Goal: Navigation & Orientation: Find specific page/section

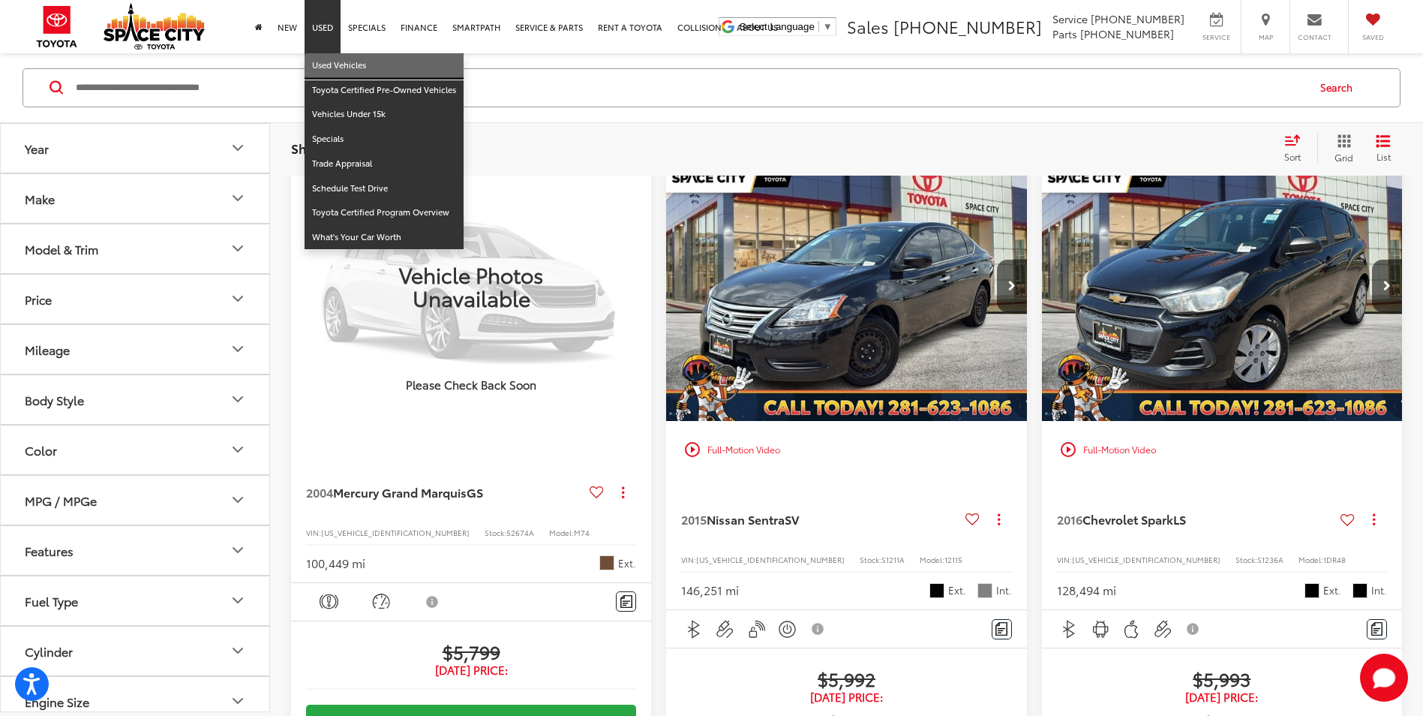
click at [328, 70] on link "Used Vehicles" at bounding box center [384, 65] width 159 height 25
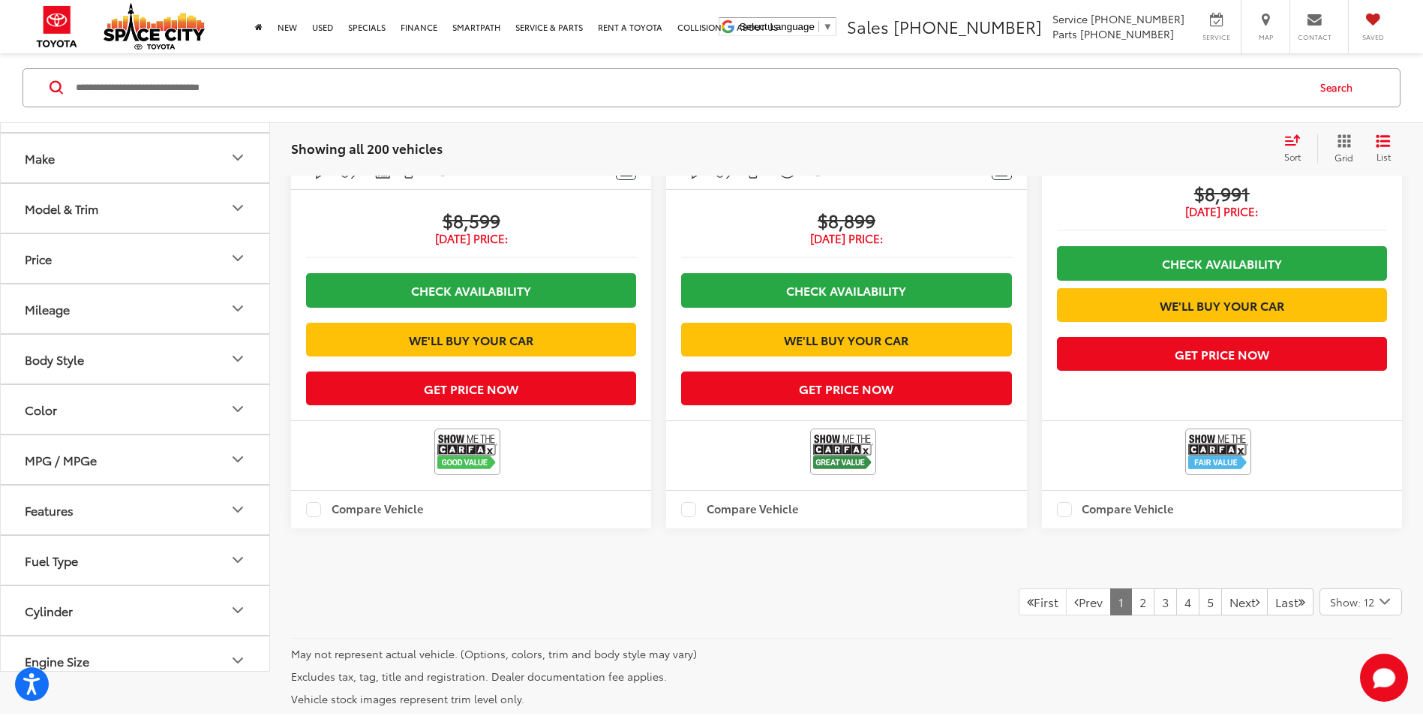
scroll to position [3375, 0]
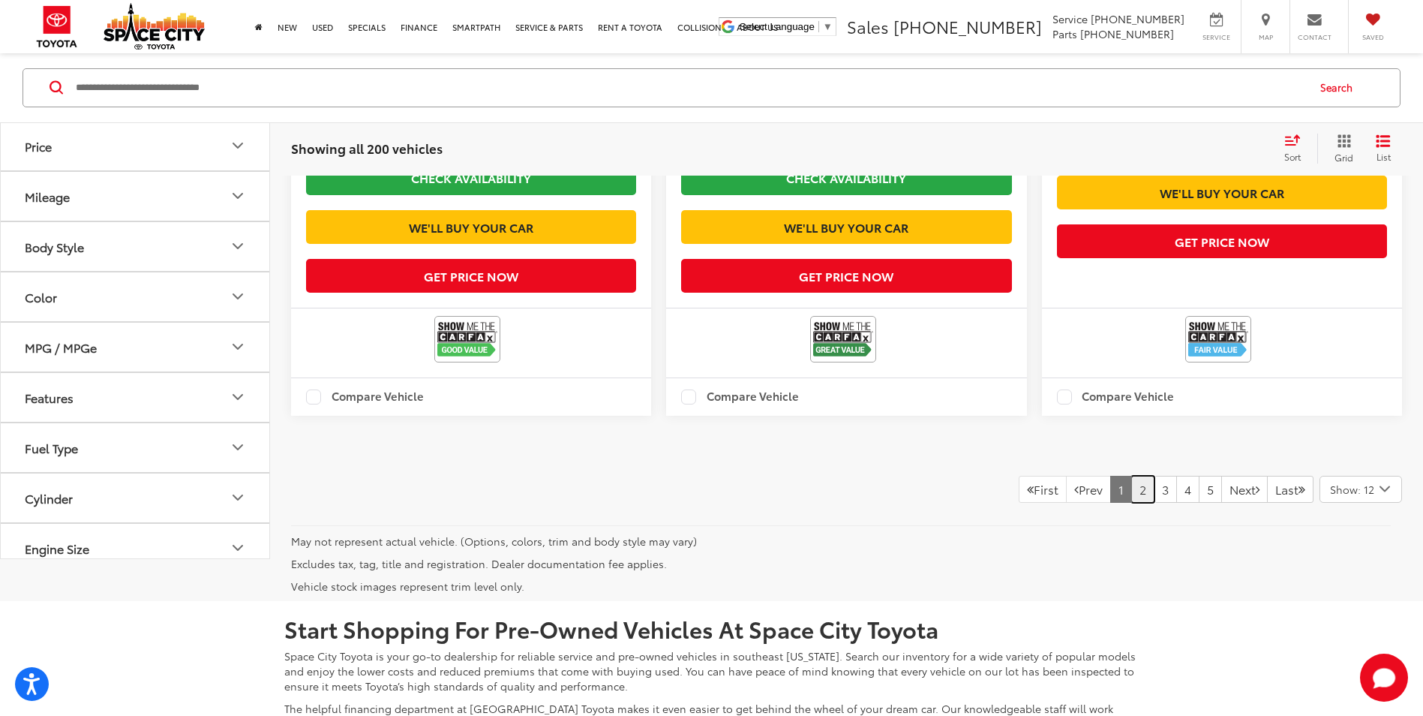
click at [1131, 503] on link "2" at bounding box center [1142, 489] width 23 height 27
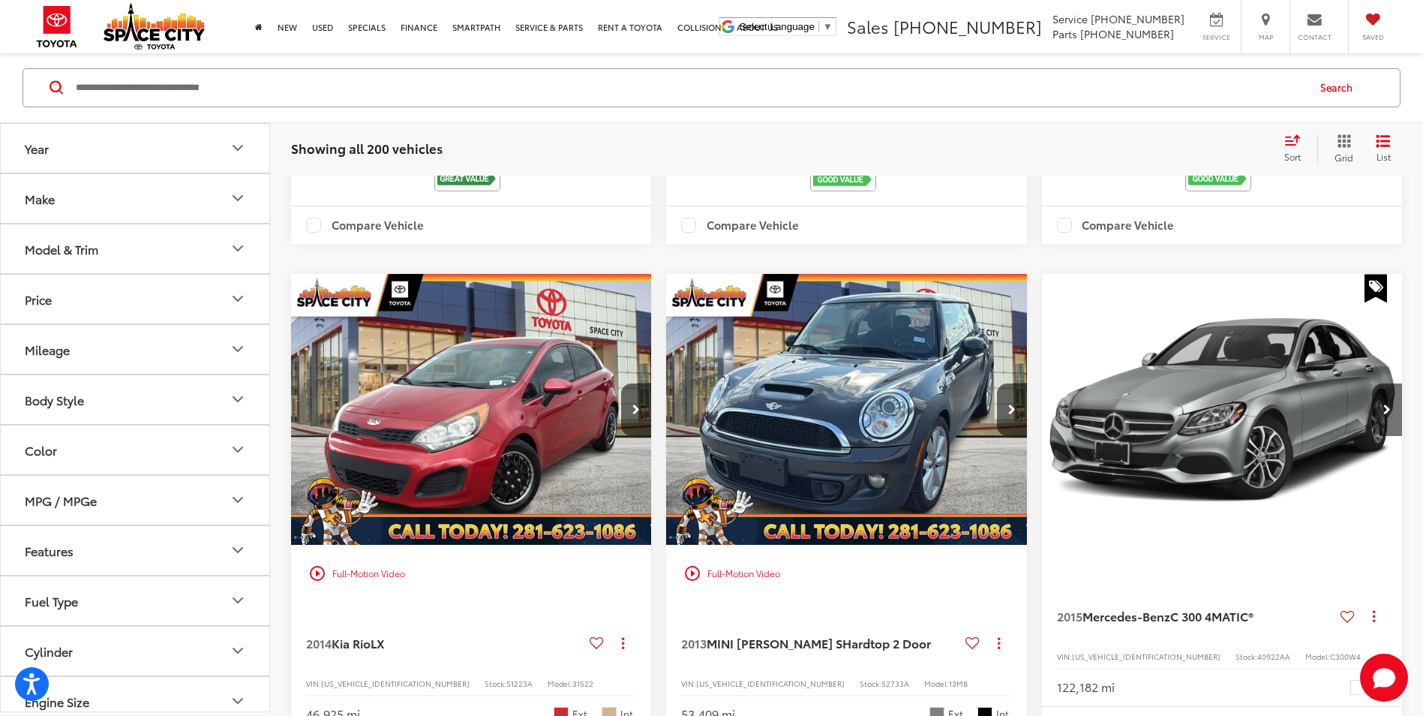
scroll to position [1050, 0]
